Goal: Task Accomplishment & Management: Complete application form

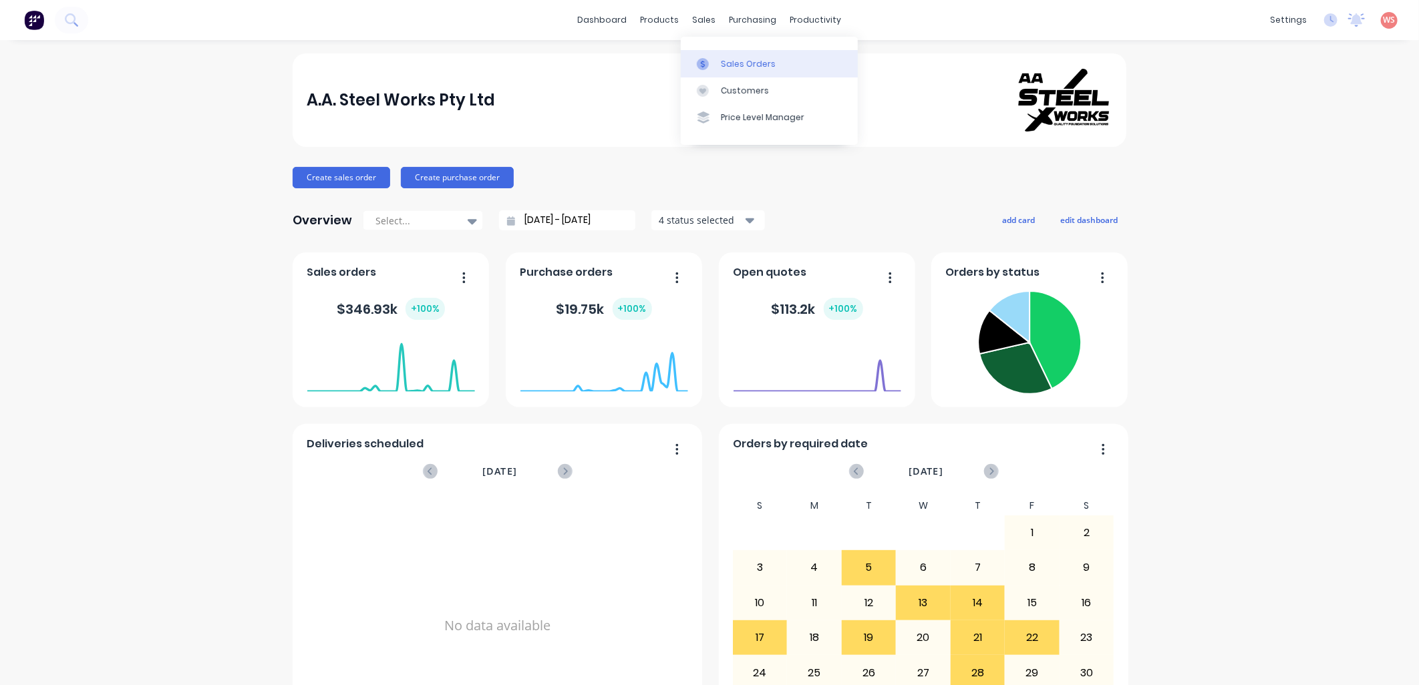
click at [727, 65] on div "Sales Orders" at bounding box center [748, 64] width 55 height 12
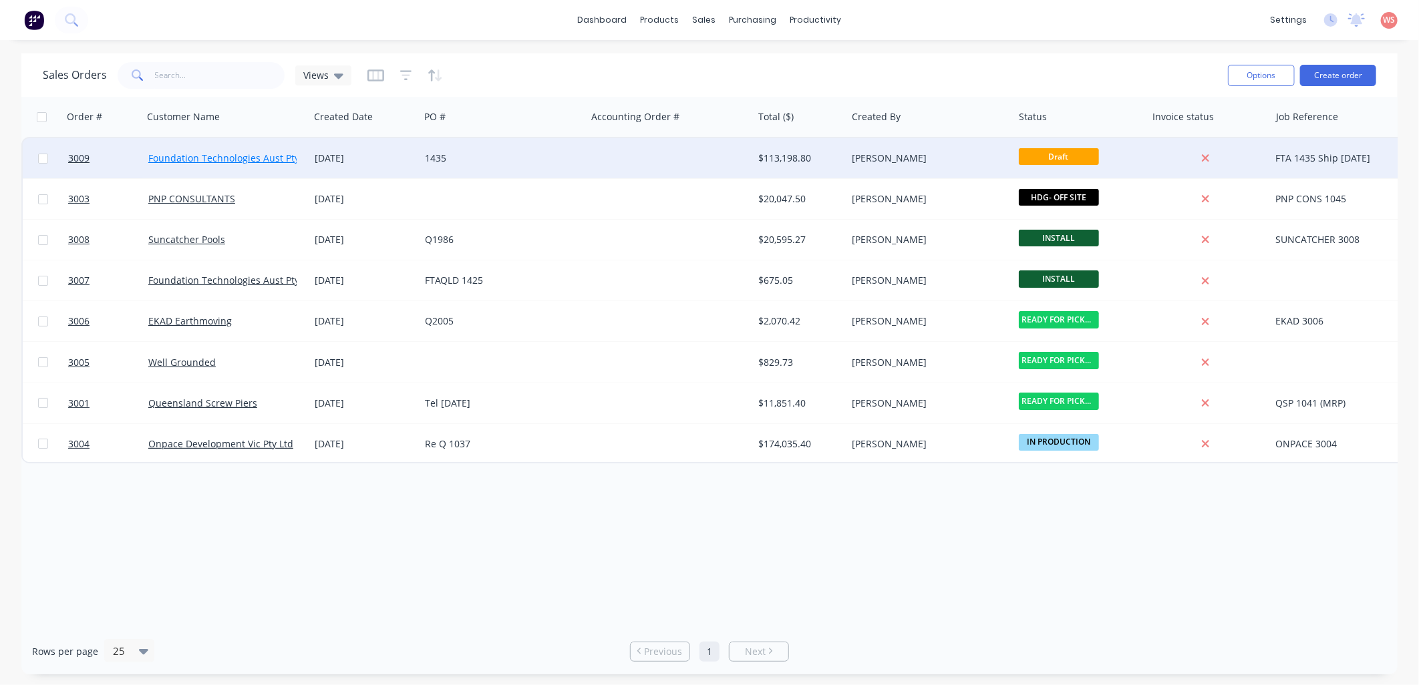
click at [204, 152] on link "Foundation Technologies Aust Pty Ltd" at bounding box center [232, 158] width 168 height 13
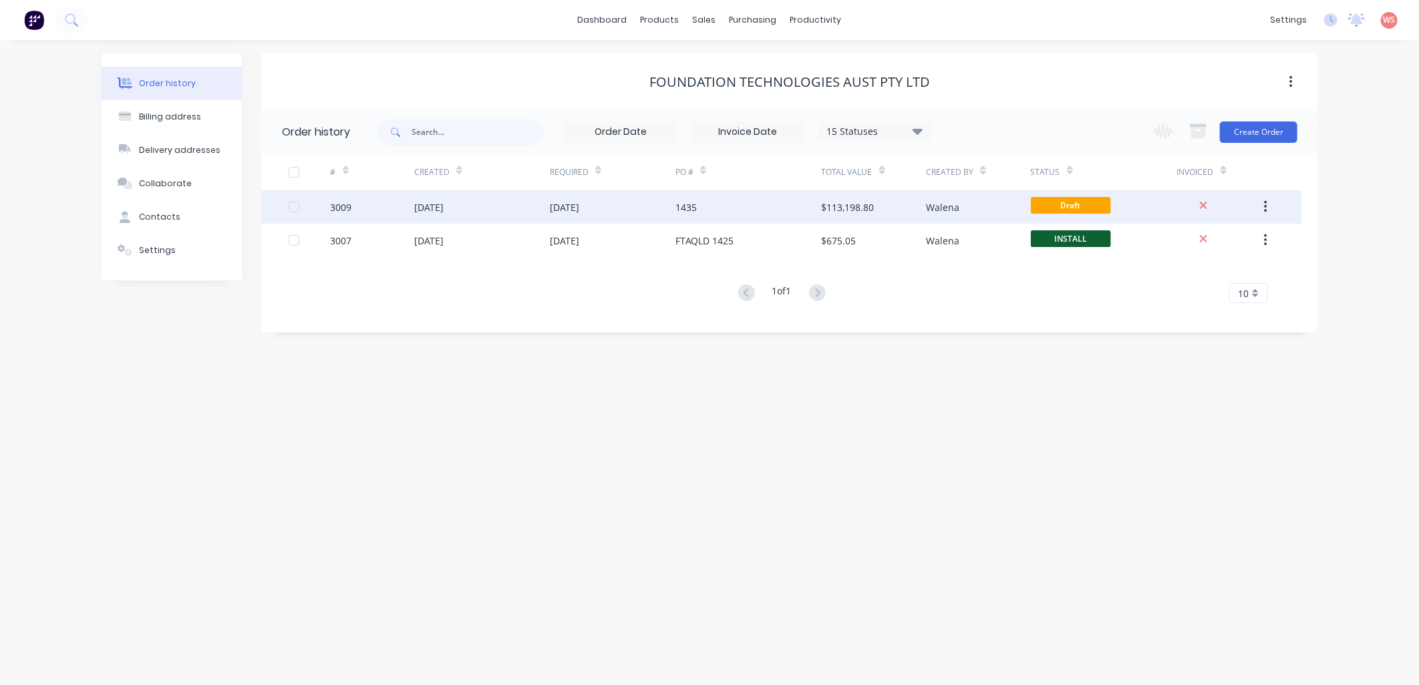
click at [444, 204] on div "[DATE]" at bounding box center [428, 207] width 29 height 14
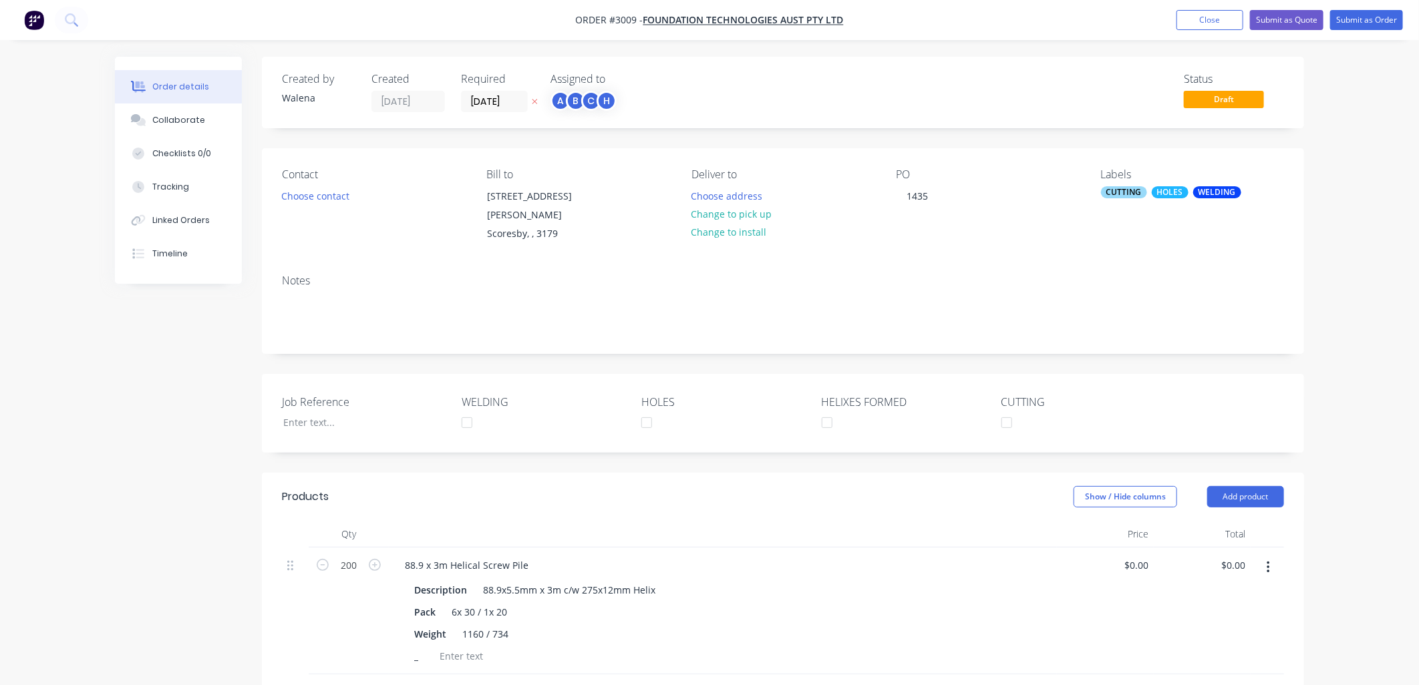
type input "$123.05"
type input "$24,610.00"
type input "$232.53"
type input "$46,506.00"
type input "$158.96"
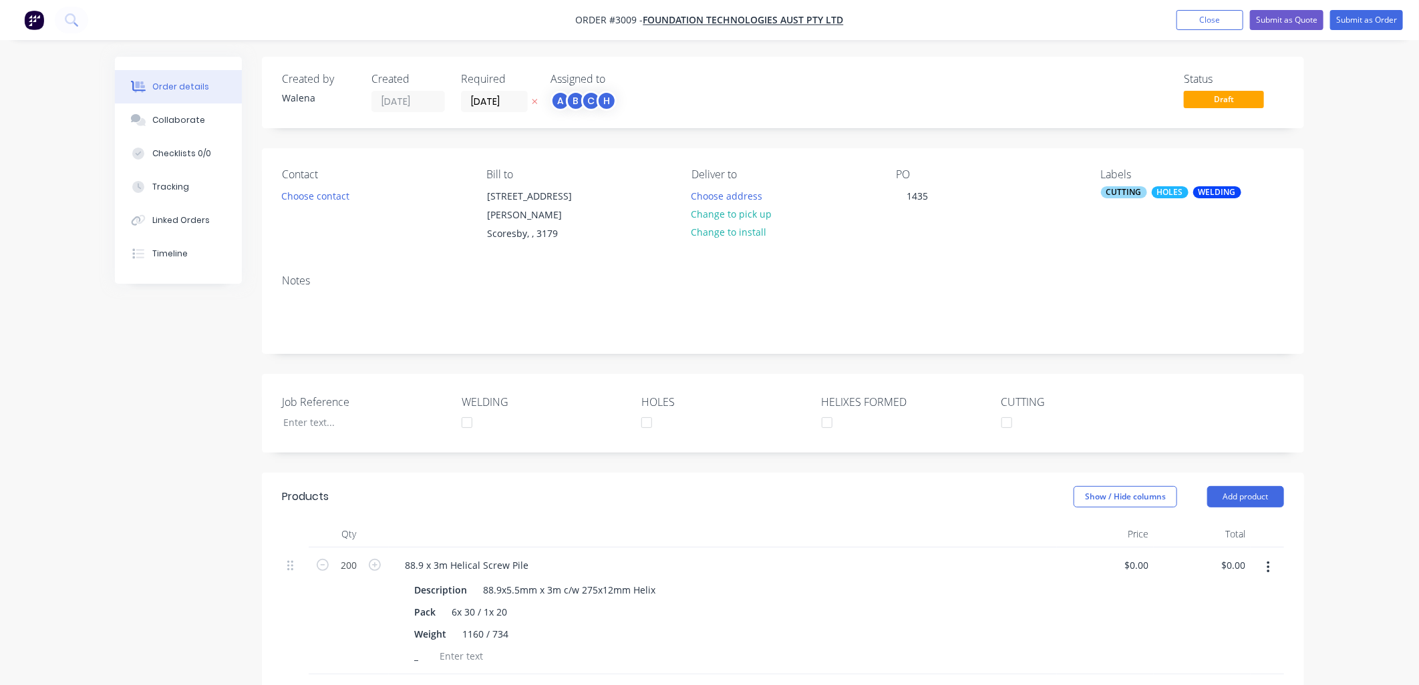
type input "$31,792.00"
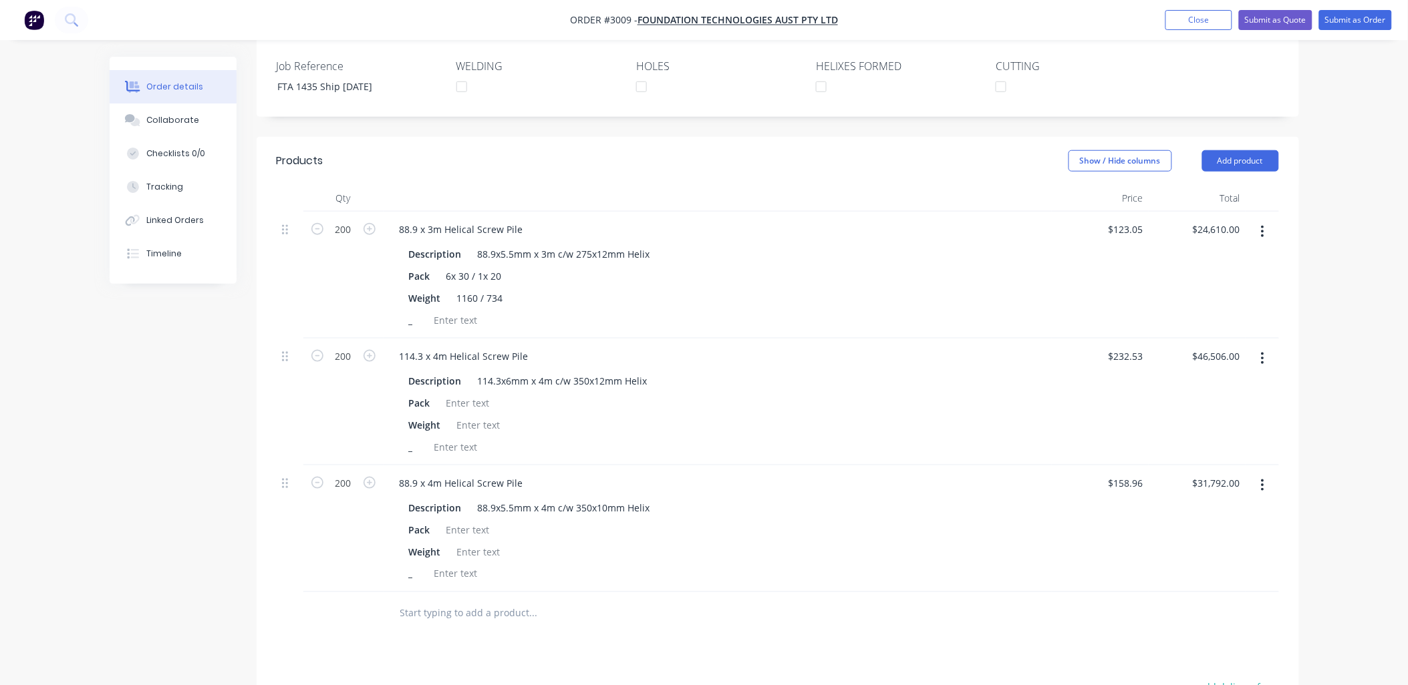
scroll to position [396, 0]
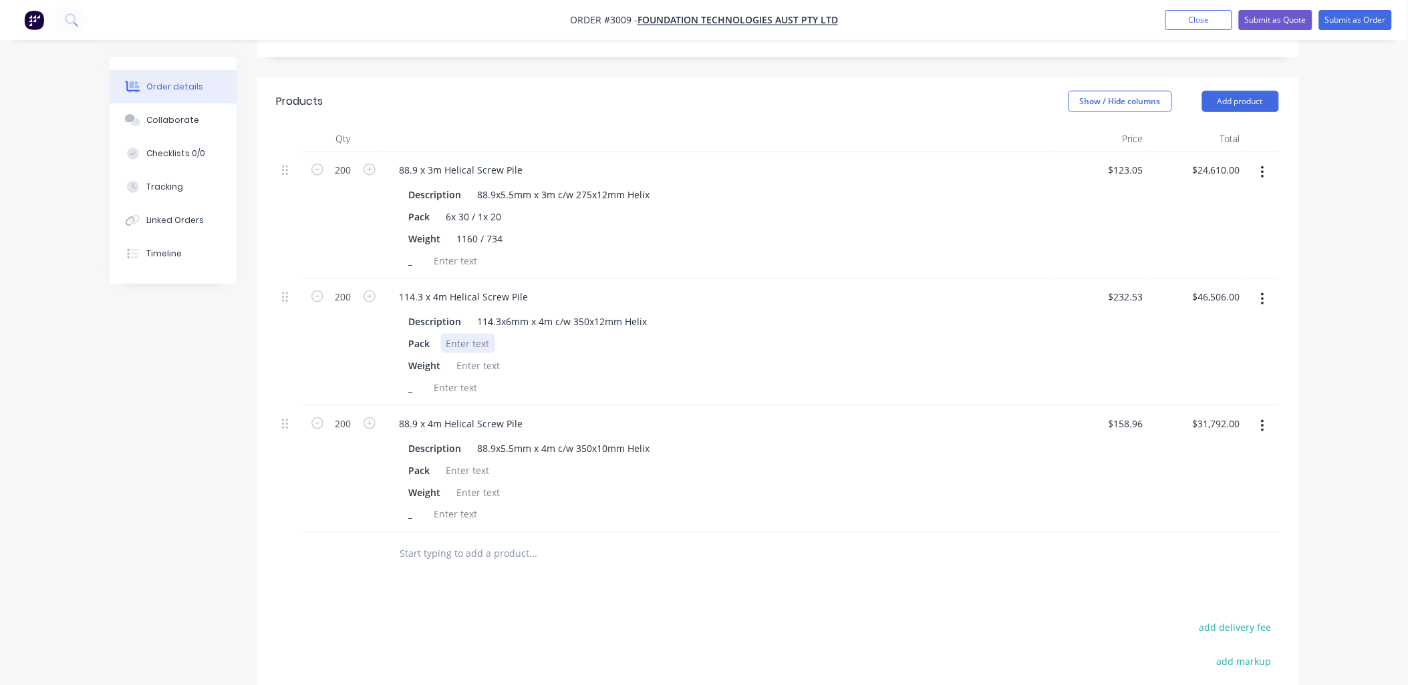
drag, startPoint x: 457, startPoint y: 339, endPoint x: 458, endPoint y: 332, distance: 7.4
click at [458, 335] on div at bounding box center [468, 343] width 54 height 19
click at [450, 338] on div "1198 /" at bounding box center [460, 343] width 38 height 19
click at [448, 347] on div "1198 /" at bounding box center [460, 343] width 38 height 19
click at [496, 342] on div "12x 16 1198 /" at bounding box center [475, 343] width 69 height 19
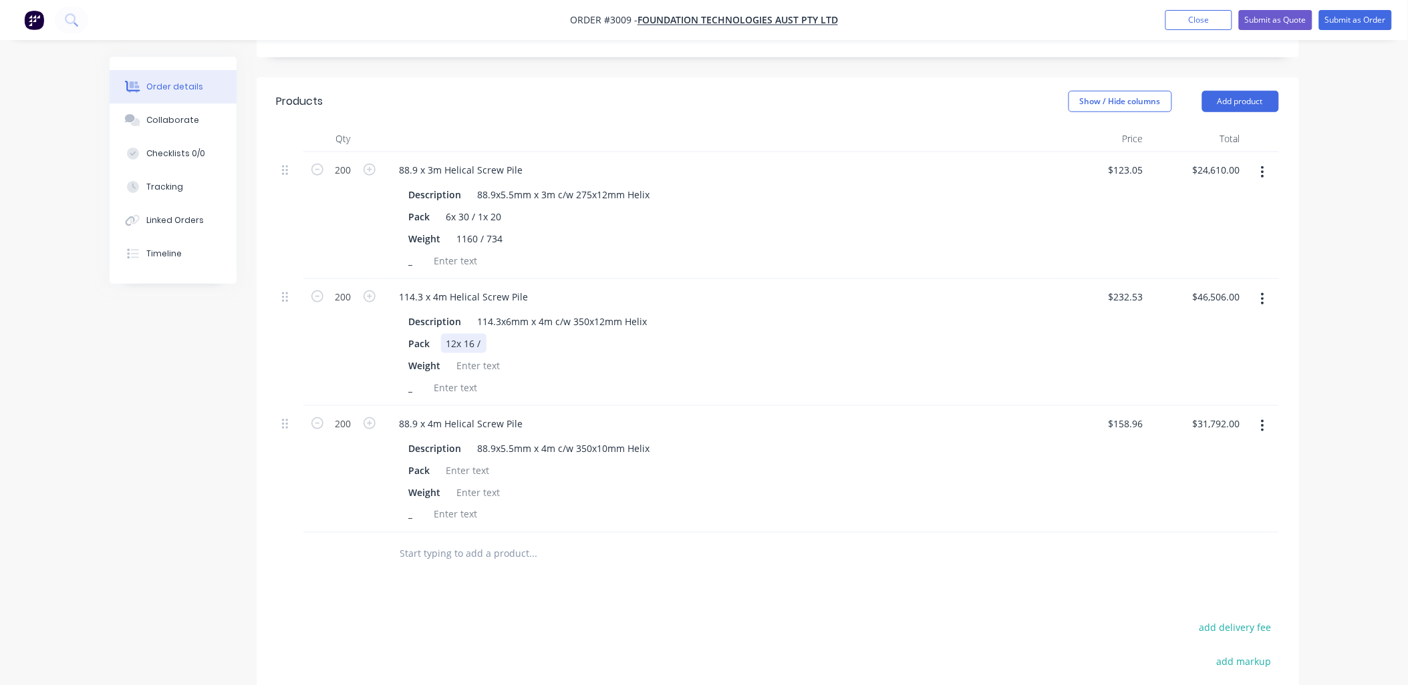
click at [484, 339] on div "12x 16 /" at bounding box center [463, 343] width 45 height 19
click at [475, 365] on div at bounding box center [479, 365] width 54 height 19
click at [482, 472] on div at bounding box center [468, 470] width 54 height 19
click at [458, 495] on div at bounding box center [479, 492] width 54 height 19
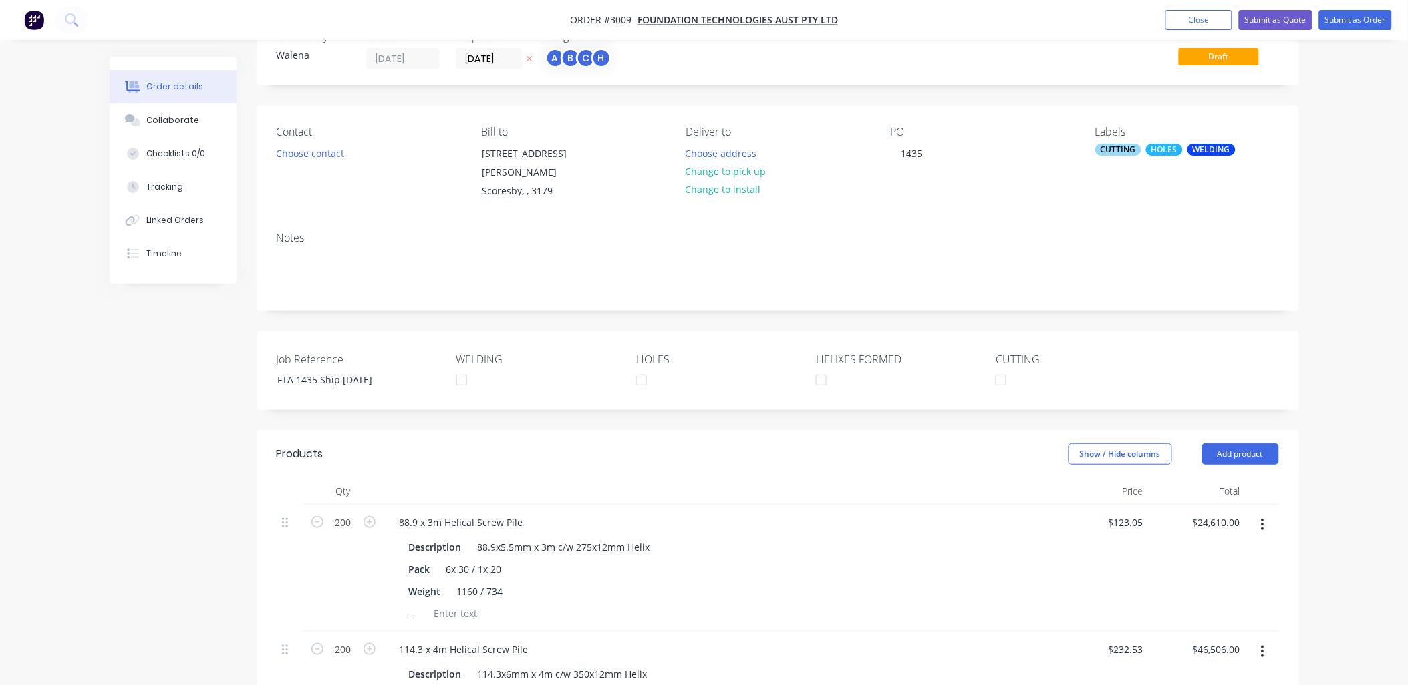
scroll to position [0, 0]
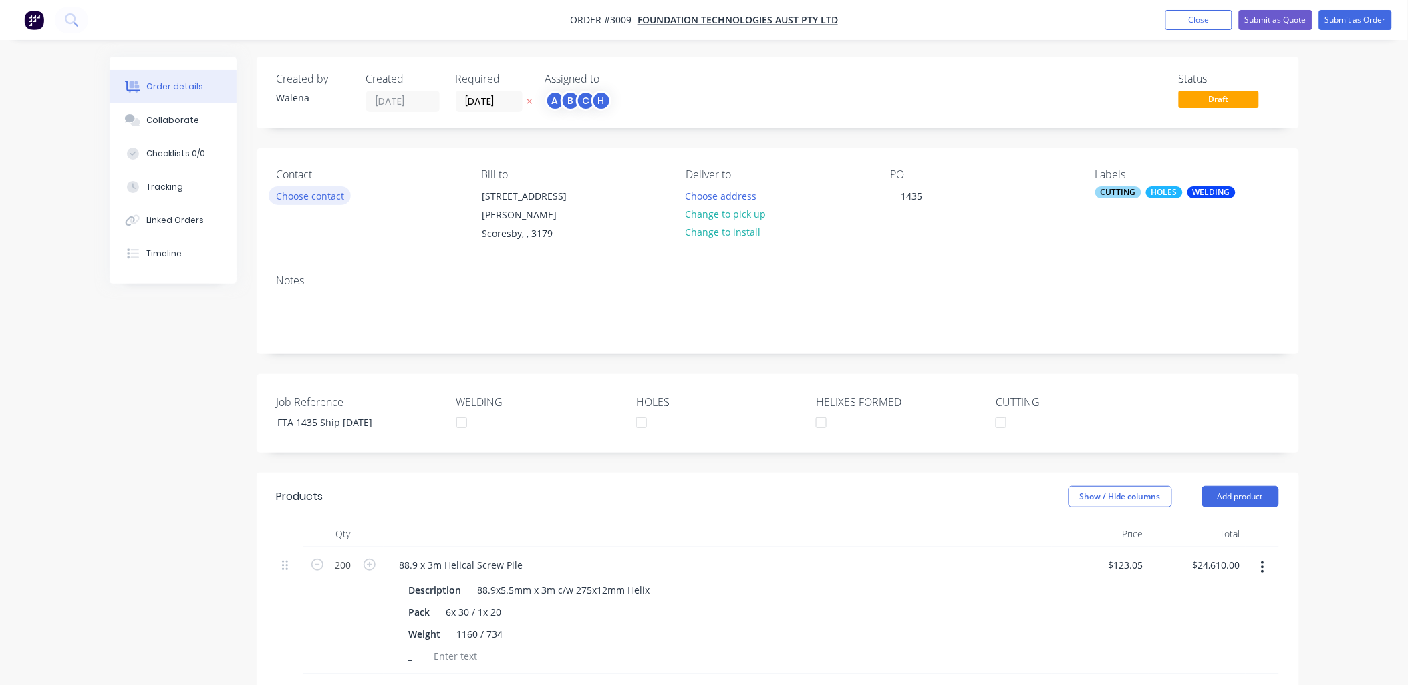
click at [328, 195] on button "Choose contact" at bounding box center [310, 195] width 82 height 18
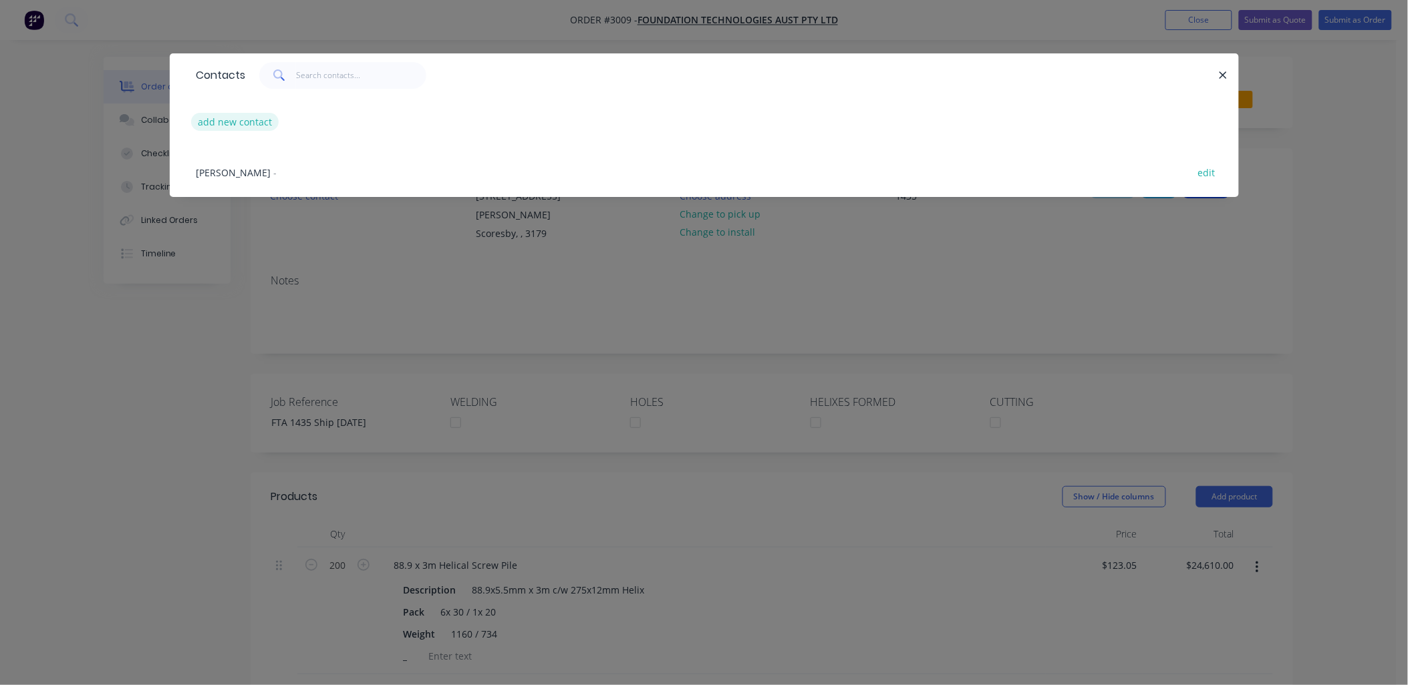
click at [268, 118] on button "add new contact" at bounding box center [235, 122] width 88 height 18
select select "AU"
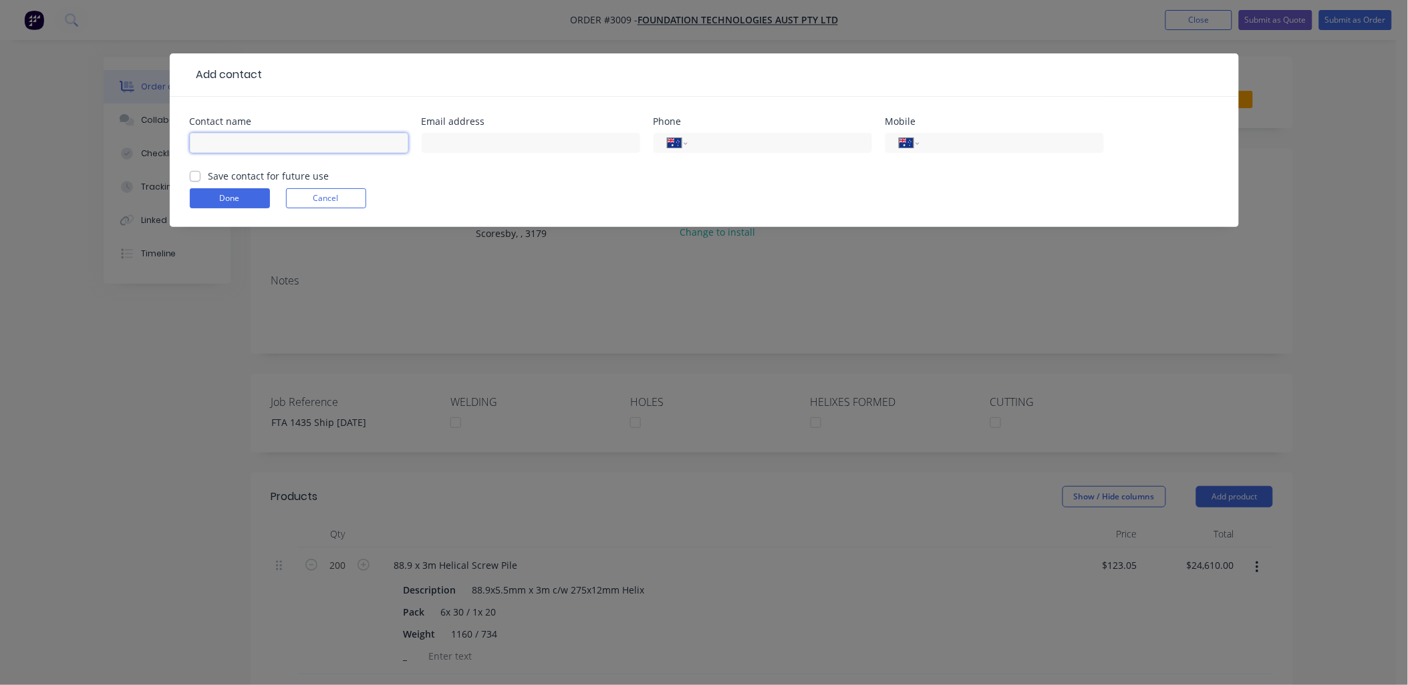
click at [255, 144] on input "text" at bounding box center [299, 143] width 218 height 20
type input "[PERSON_NAME]"
click at [746, 146] on input "tel" at bounding box center [777, 143] width 160 height 15
click at [713, 146] on input "tel" at bounding box center [777, 143] width 160 height 15
paste input "0418 295 868"
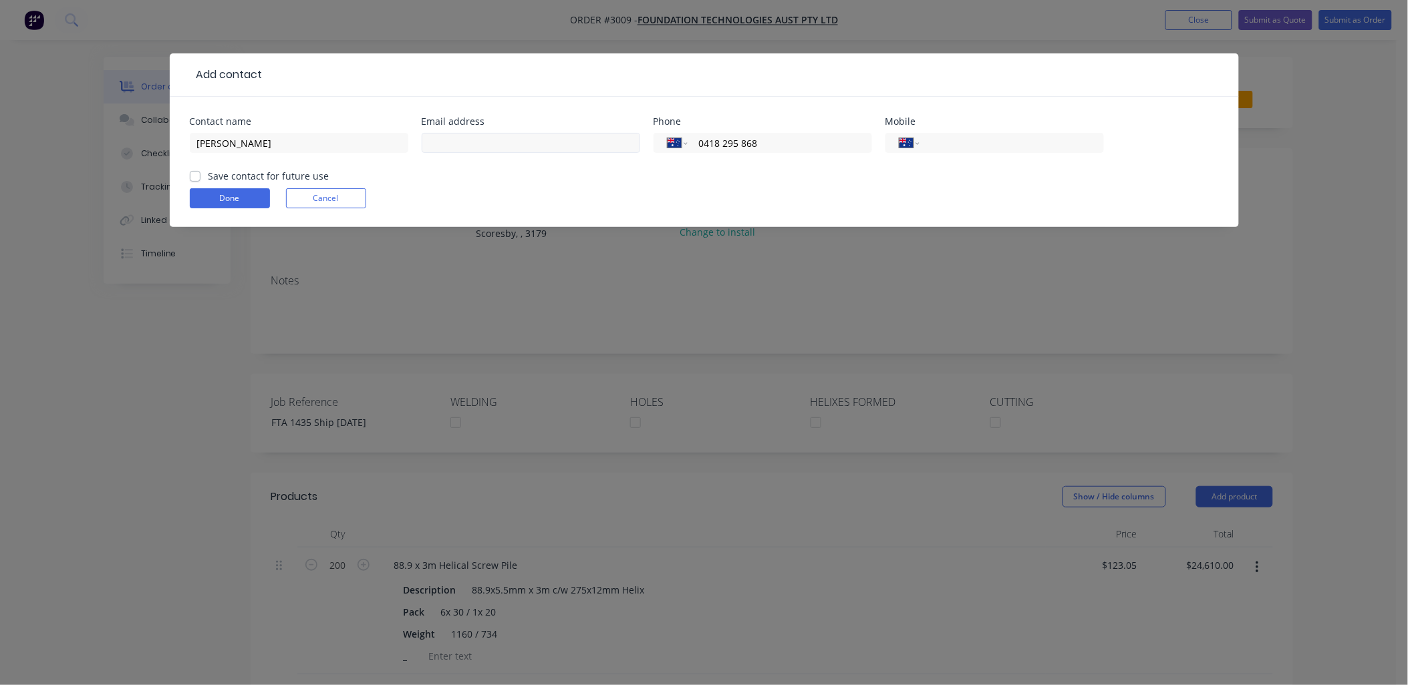
type input "0418 295 868"
click at [560, 142] on input "text" at bounding box center [531, 143] width 218 height 20
click at [512, 144] on input "text" at bounding box center [531, 143] width 218 height 20
paste input "[EMAIL_ADDRESS][DOMAIN_NAME]"
type input "[EMAIL_ADDRESS][DOMAIN_NAME]"
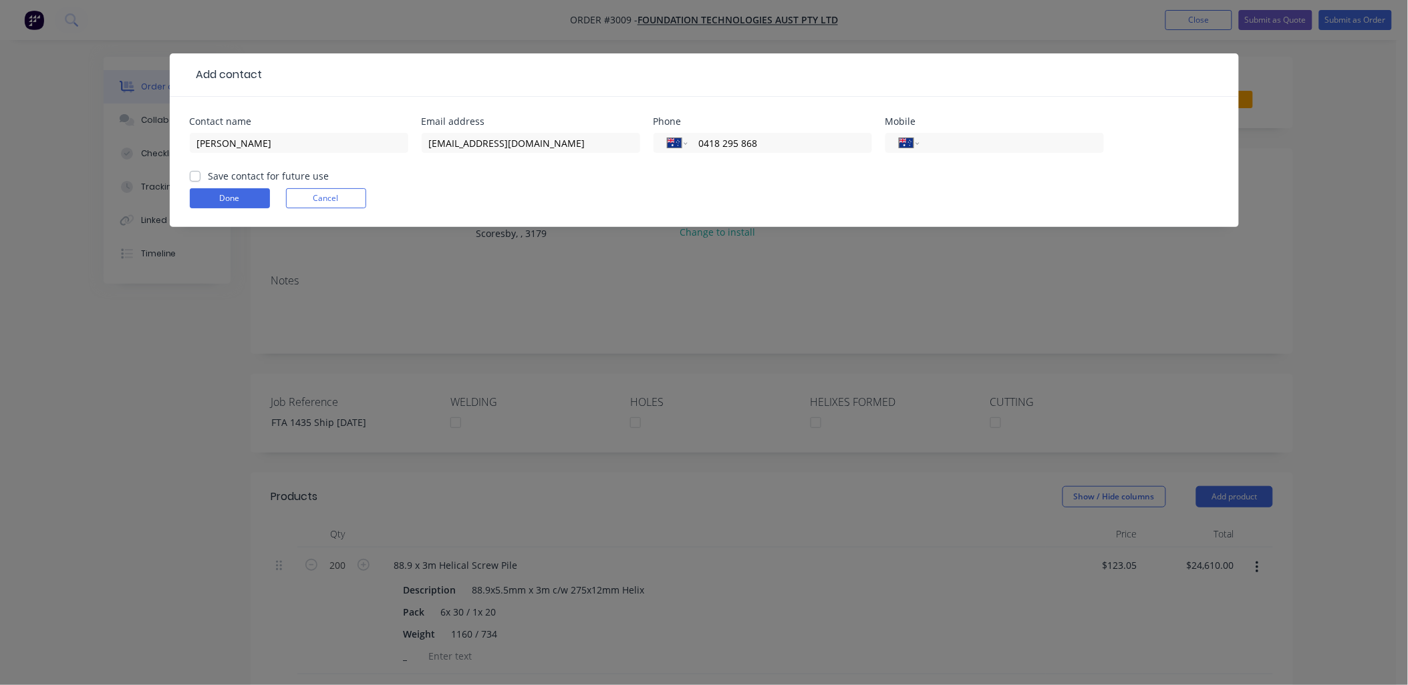
click at [208, 176] on label "Save contact for future use" at bounding box center [268, 176] width 121 height 14
click at [194, 176] on input "Save contact for future use" at bounding box center [195, 175] width 11 height 13
checkbox input "true"
click at [239, 205] on button "Done" at bounding box center [230, 198] width 80 height 20
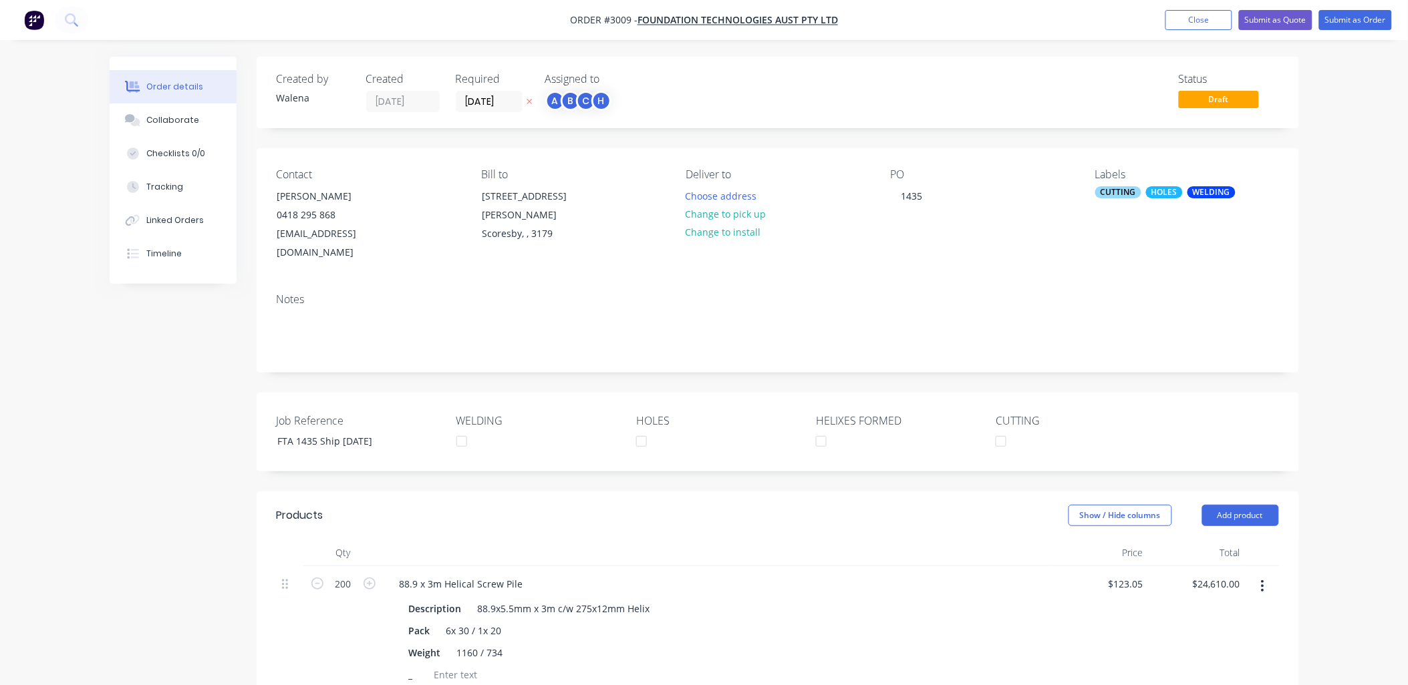
click at [288, 293] on div "Notes" at bounding box center [778, 299] width 1002 height 13
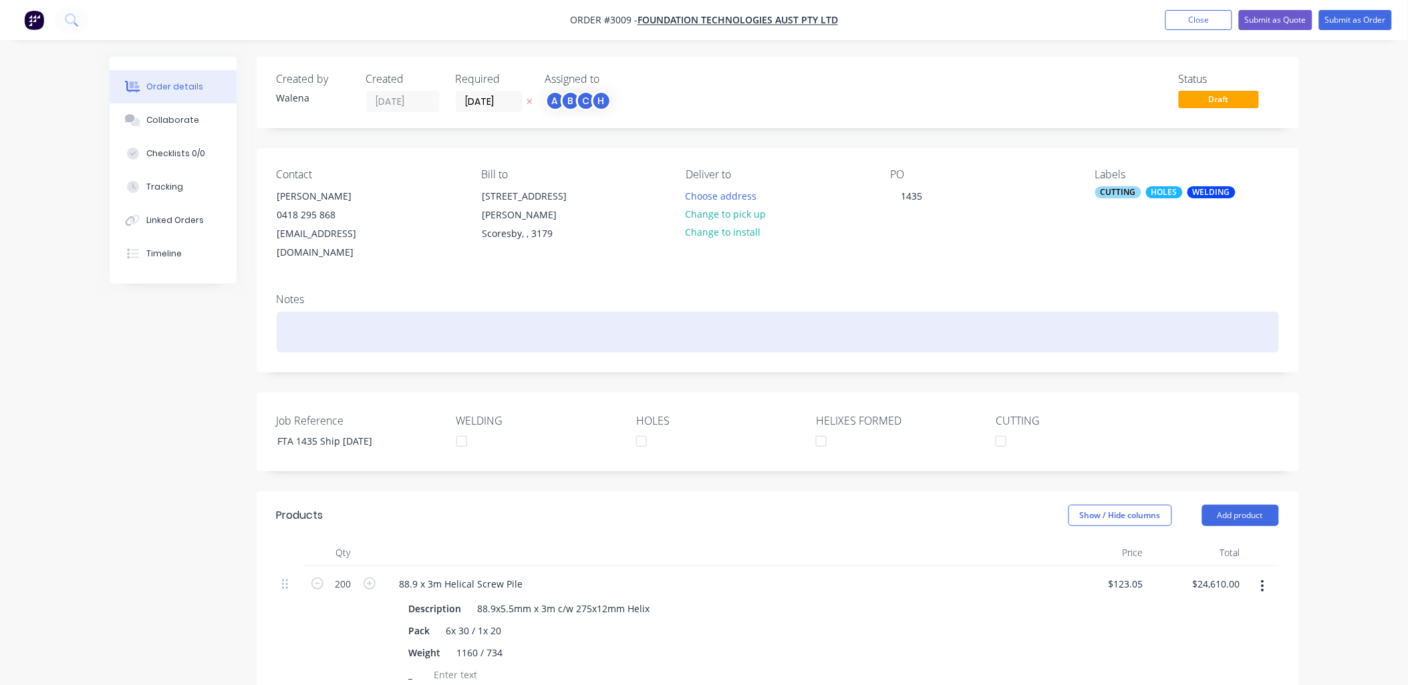
click at [301, 312] on div at bounding box center [778, 332] width 1002 height 41
drag, startPoint x: 345, startPoint y: 313, endPoint x: 350, endPoint y: 331, distance: 18.8
click at [345, 313] on div "Ship [DATE] Marshaul" at bounding box center [778, 332] width 1002 height 41
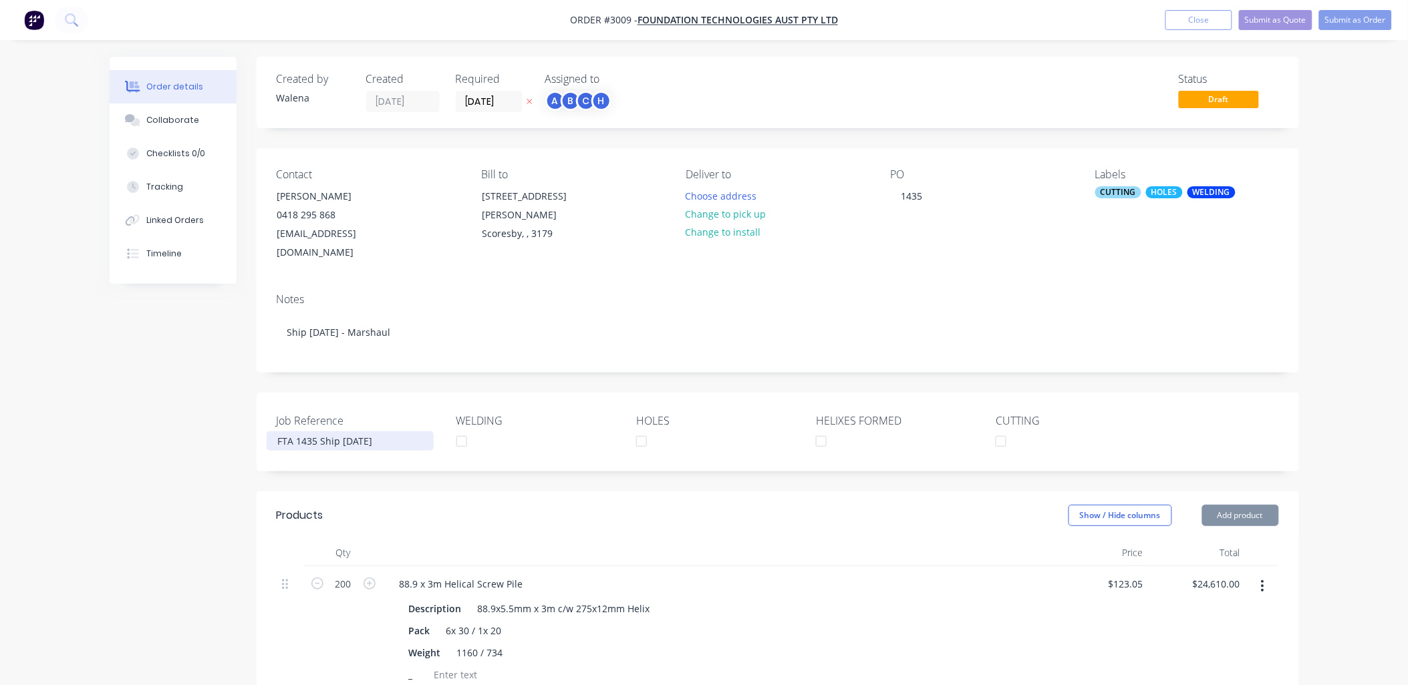
click at [398, 432] on div "FTA 1435 Ship [DATE]" at bounding box center [350, 441] width 167 height 19
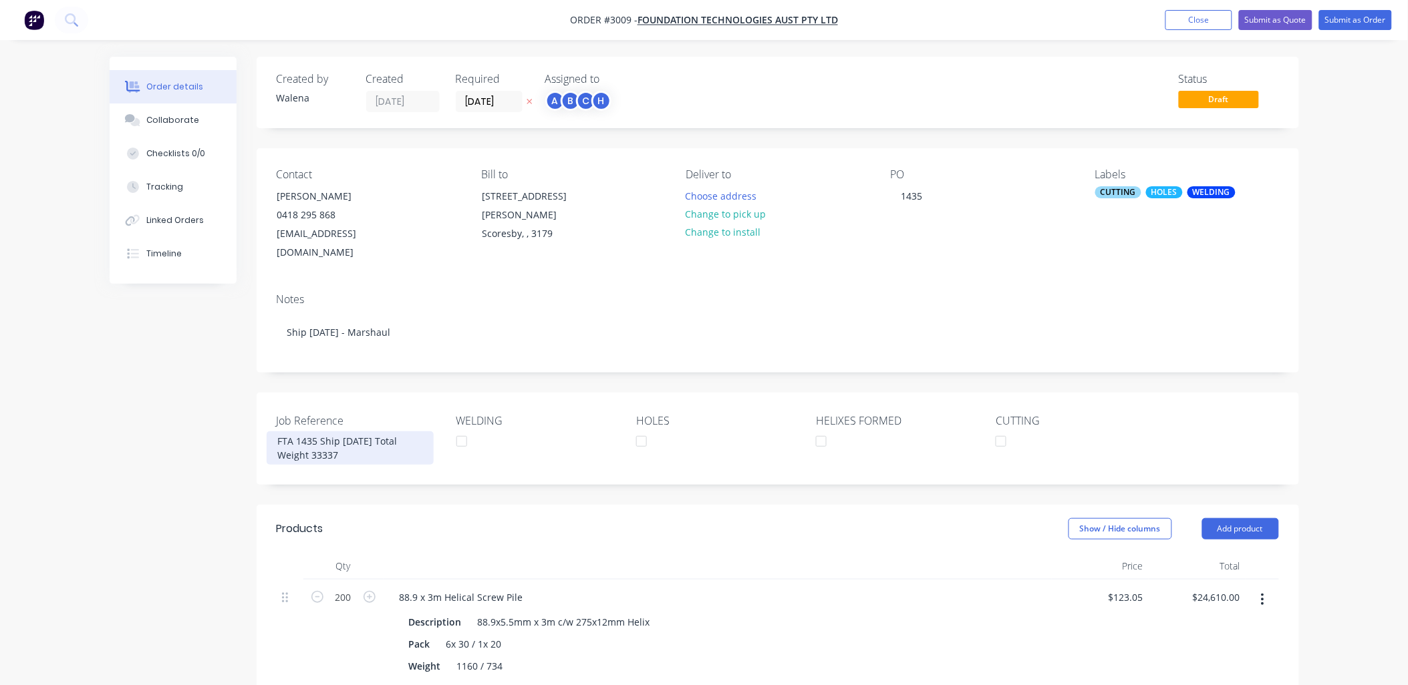
click at [323, 439] on div "FTA 1435 Ship [DATE] Total Weight 33337" at bounding box center [350, 448] width 167 height 33
click at [355, 436] on div "FTA 1435 Ship [DATE] Total Weight 33,337" at bounding box center [350, 448] width 167 height 33
click at [1353, 25] on button "Submit as Order" at bounding box center [1355, 20] width 73 height 20
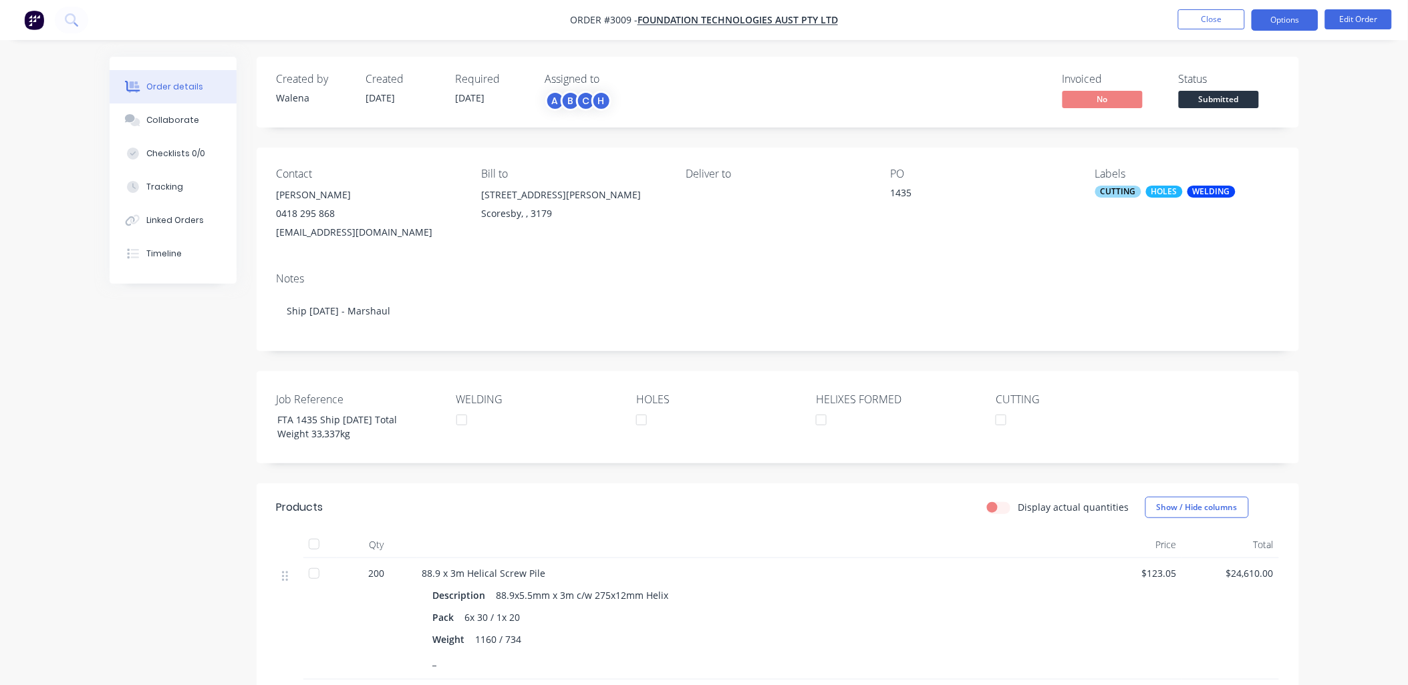
click at [1285, 23] on button "Options" at bounding box center [1284, 19] width 67 height 21
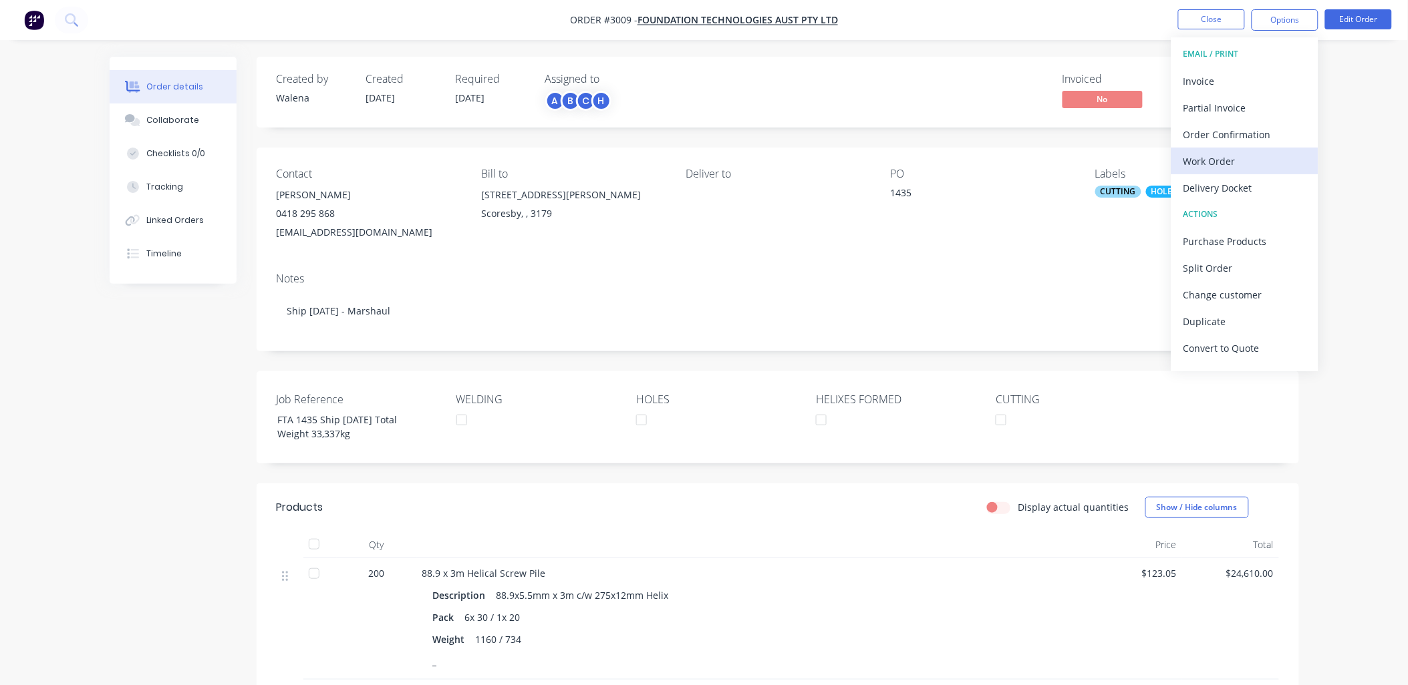
click at [1212, 164] on div "Work Order" at bounding box center [1244, 161] width 123 height 19
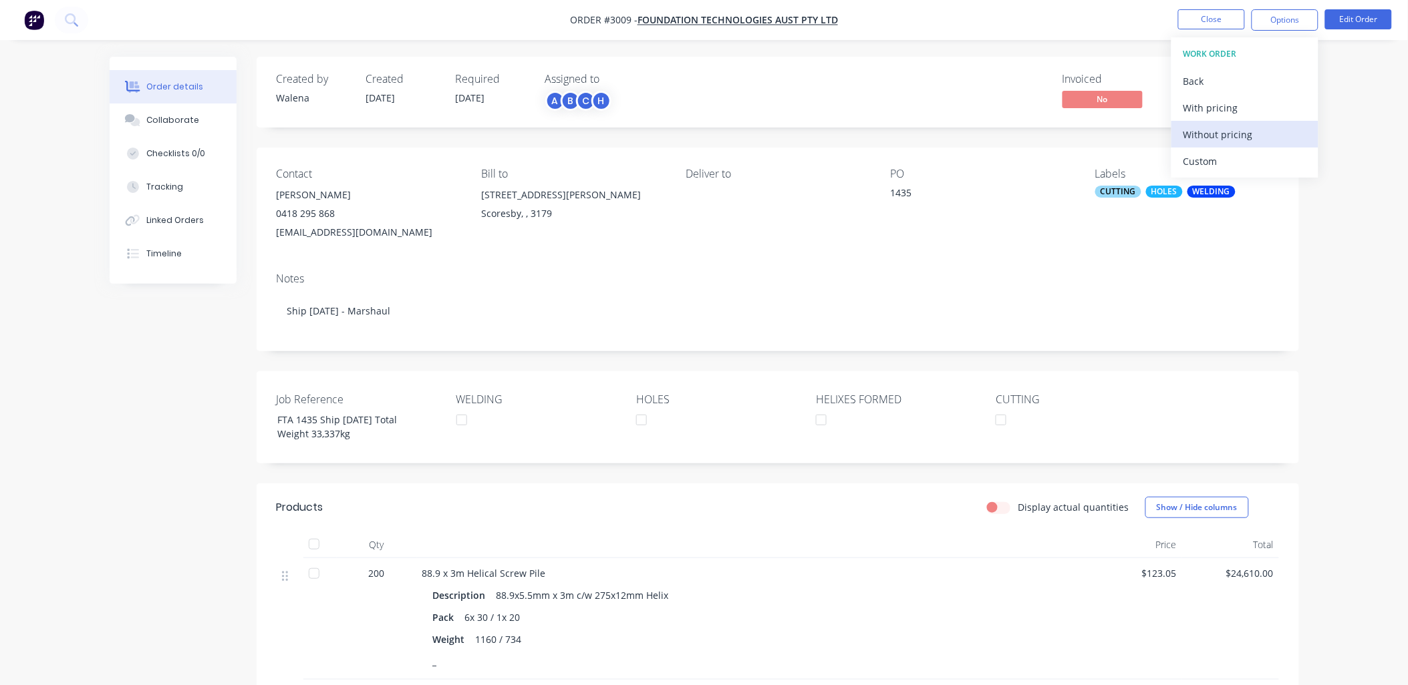
click at [1235, 128] on div "Without pricing" at bounding box center [1244, 134] width 123 height 19
